Goal: Transaction & Acquisition: Book appointment/travel/reservation

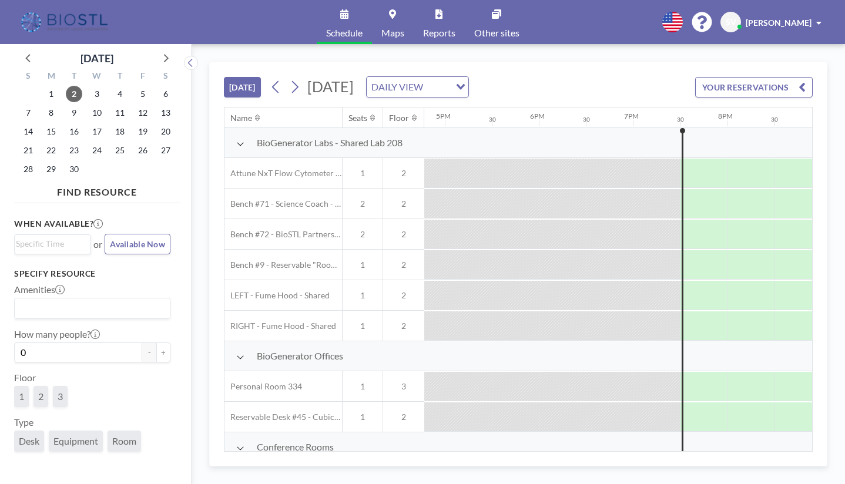
scroll to position [0, 1785]
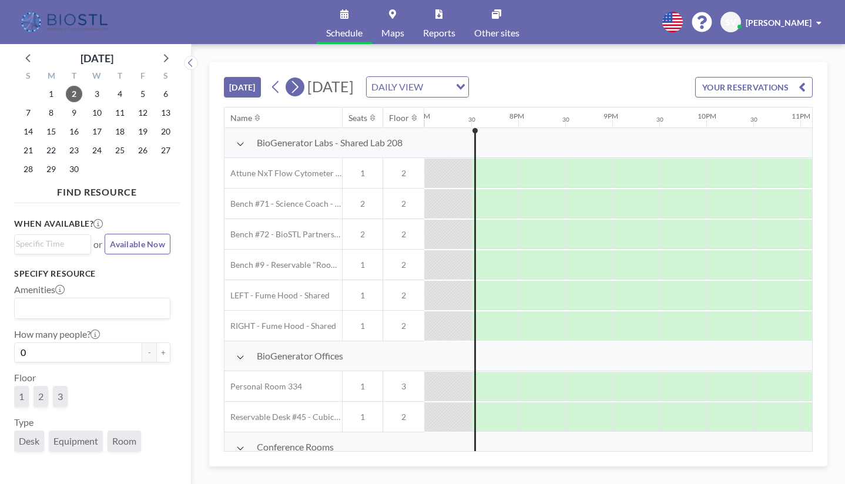
click at [298, 85] on icon at bounding box center [295, 87] width 6 height 12
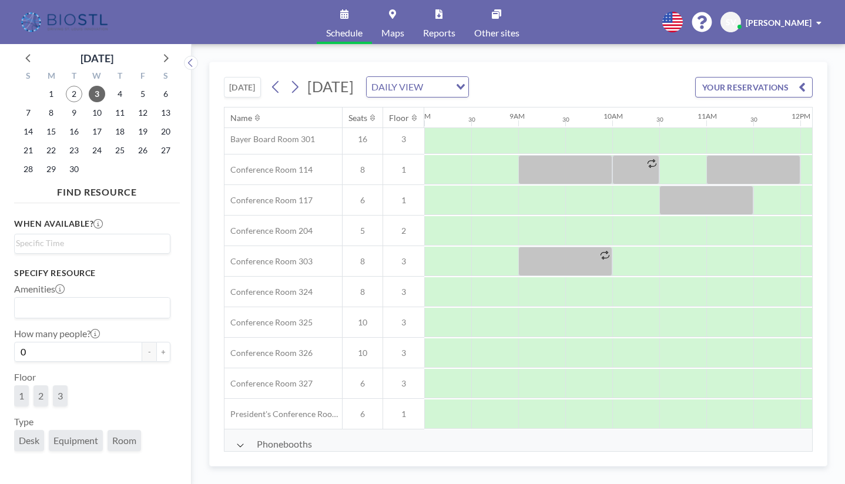
scroll to position [352, 752]
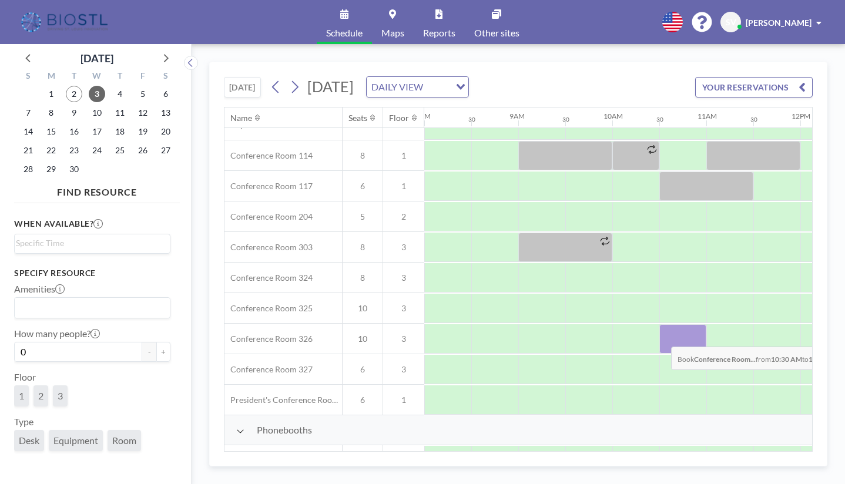
click at [661, 338] on div at bounding box center [682, 338] width 47 height 29
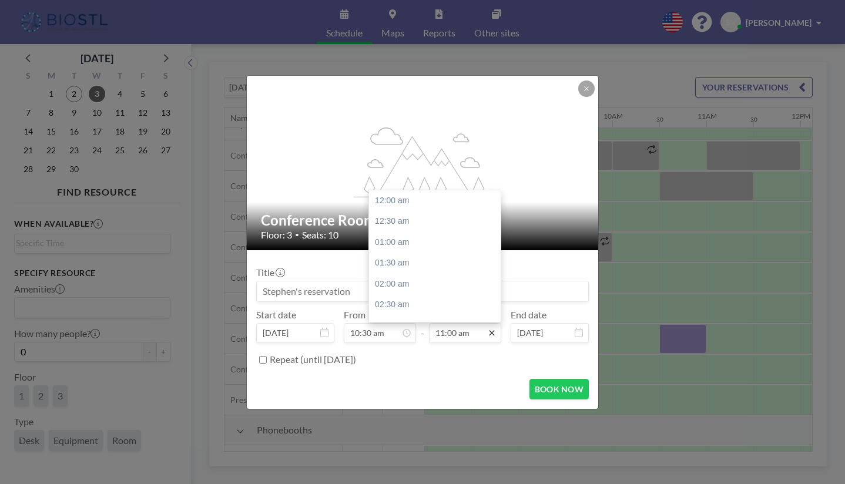
scroll to position [460, 0]
click at [384, 219] on div "11:30 am" at bounding box center [437, 221] width 137 height 21
type input "11:30 am"
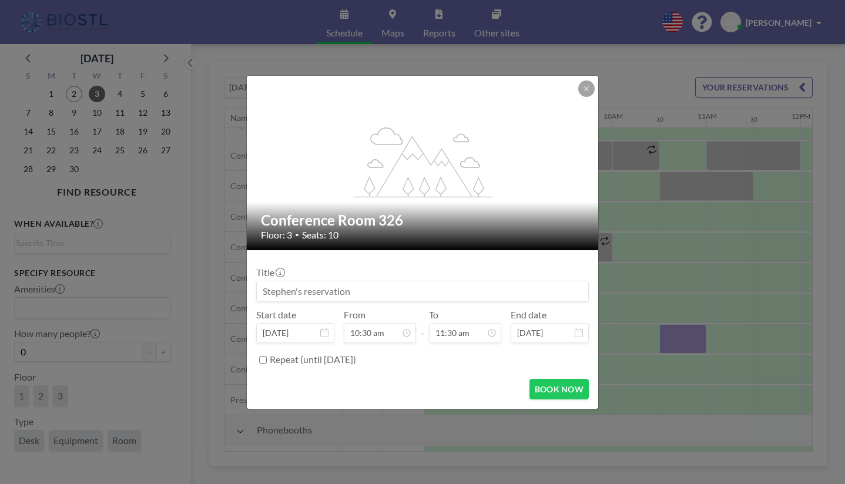
click at [361, 291] on input at bounding box center [422, 291] width 331 height 20
type input "SweetSpot"
click at [553, 391] on button "BOOK NOW" at bounding box center [558, 389] width 59 height 21
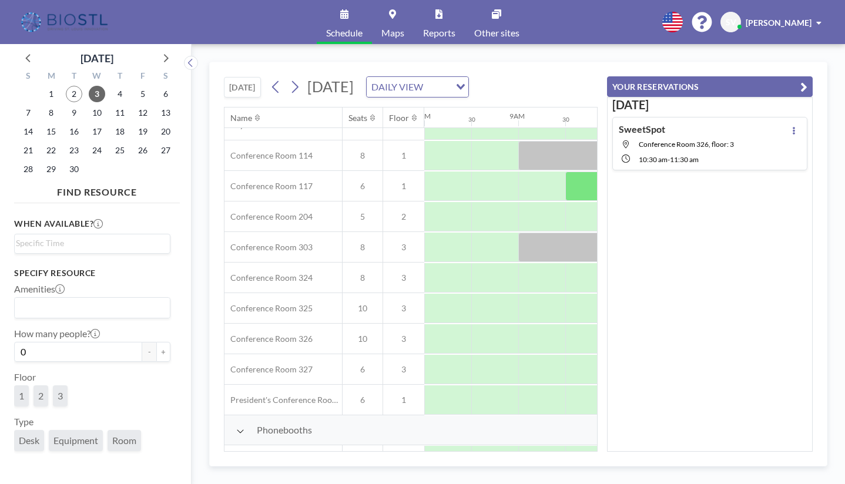
click at [697, 52] on div "[DATE] [DATE] DAILY VIEW Loading... Name Seats Floor 12AM 30 1AM 30 2AM 30 3AM …" at bounding box center [517, 264] width 653 height 440
click at [573, 49] on div "[DATE] [DATE] DAILY VIEW Loading... Name Seats Floor 12AM 30 1AM 30 2AM 30 3AM …" at bounding box center [517, 264] width 653 height 440
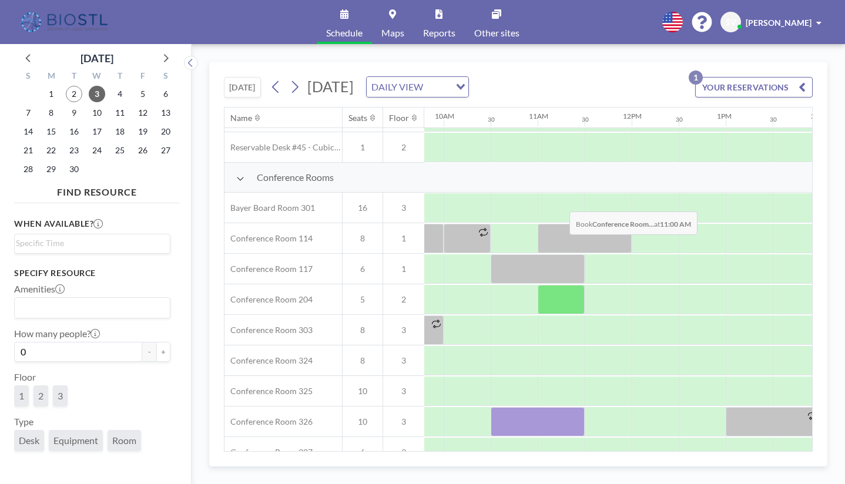
scroll to position [294, 920]
